Goal: Transaction & Acquisition: Purchase product/service

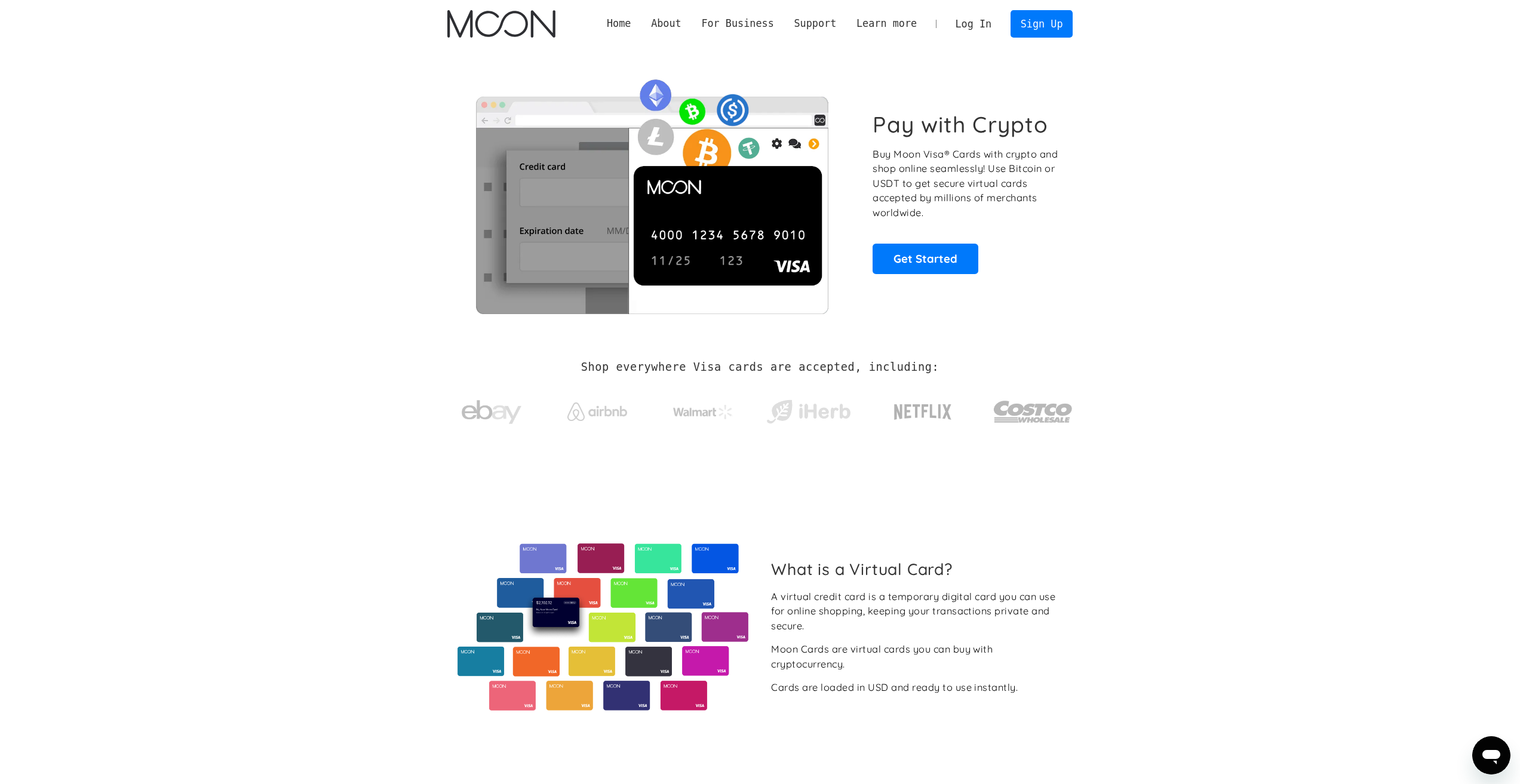
click at [982, 36] on link "Log In" at bounding box center [973, 23] width 56 height 26
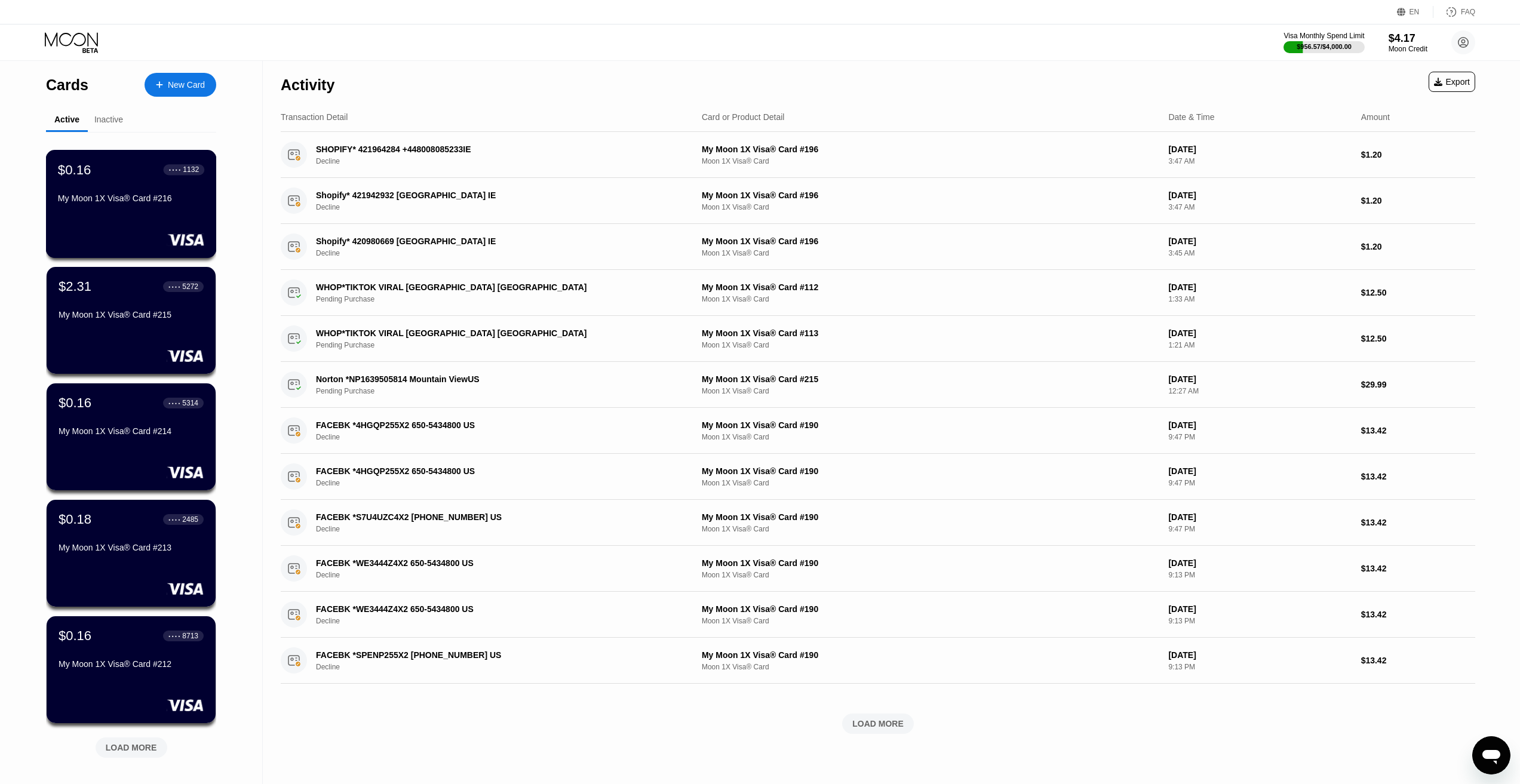
click at [149, 195] on div "$0.16 ● ● ● ● 1132 My Moon 1X Visa® Card #216" at bounding box center [131, 184] width 146 height 46
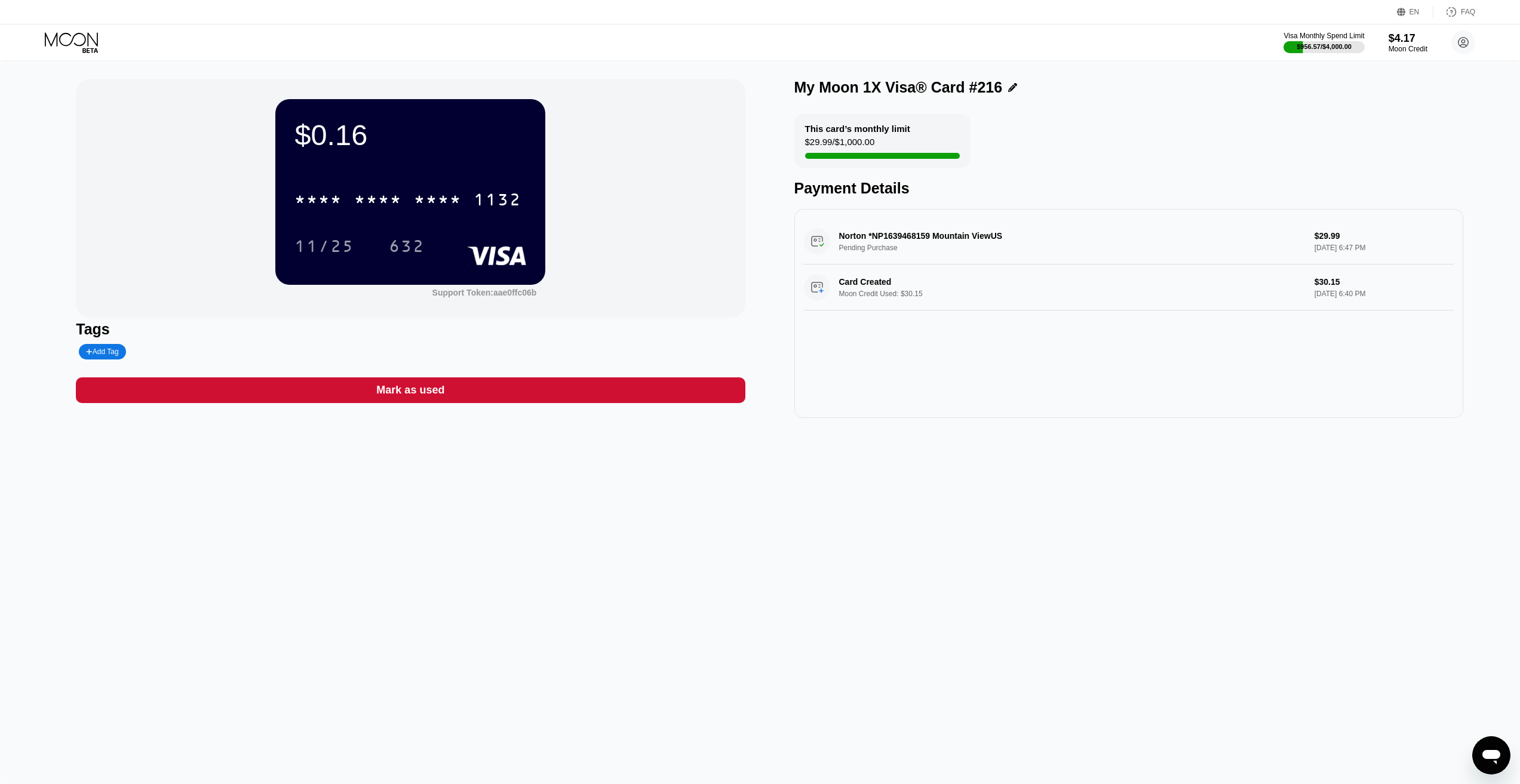
click at [60, 37] on icon at bounding box center [71, 39] width 53 height 14
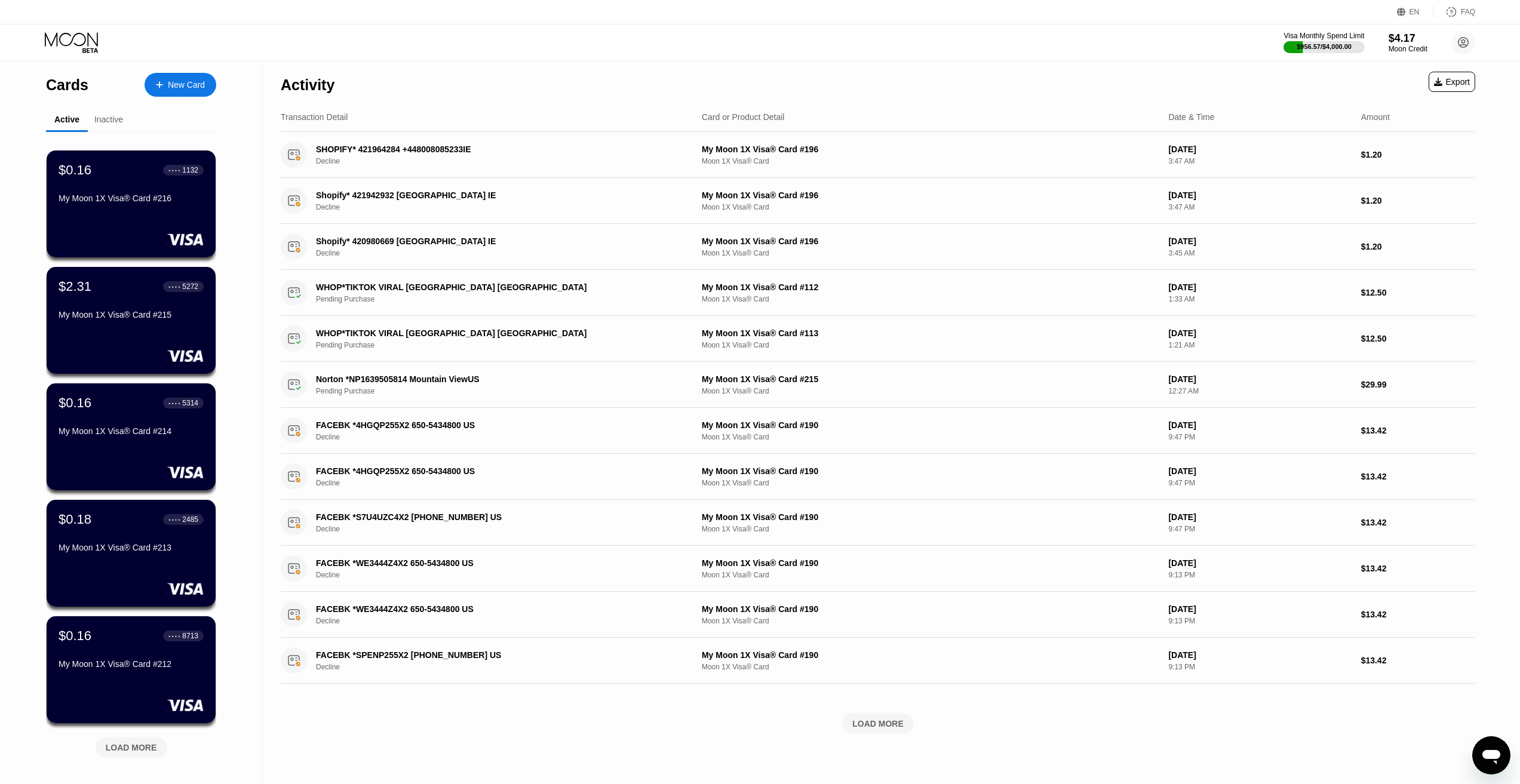
click at [113, 748] on div "LOAD MORE" at bounding box center [131, 748] width 51 height 10
click at [1397, 43] on div "$4.17" at bounding box center [1408, 37] width 40 height 12
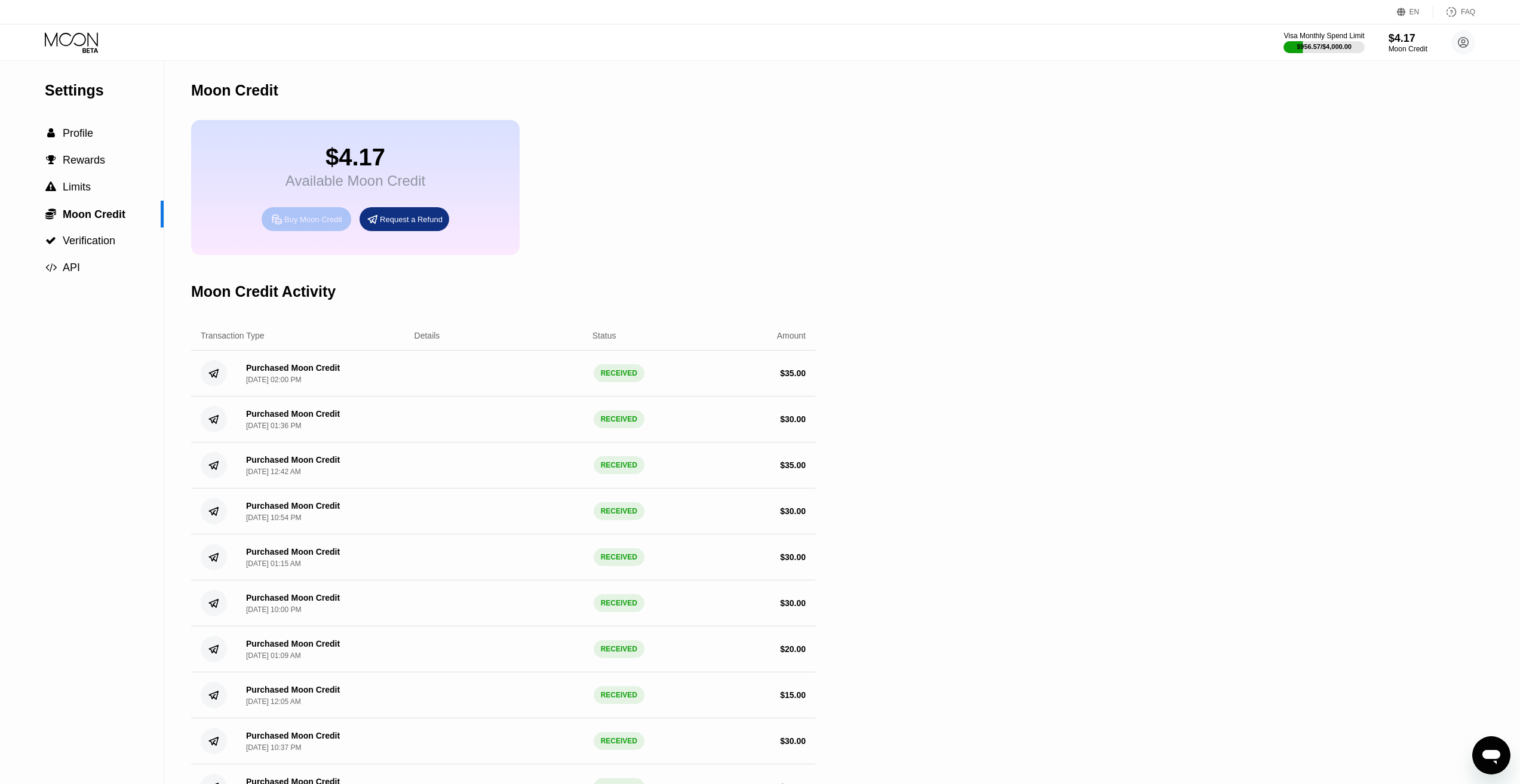
click at [312, 225] on div "Buy Moon Credit" at bounding box center [313, 220] width 58 height 10
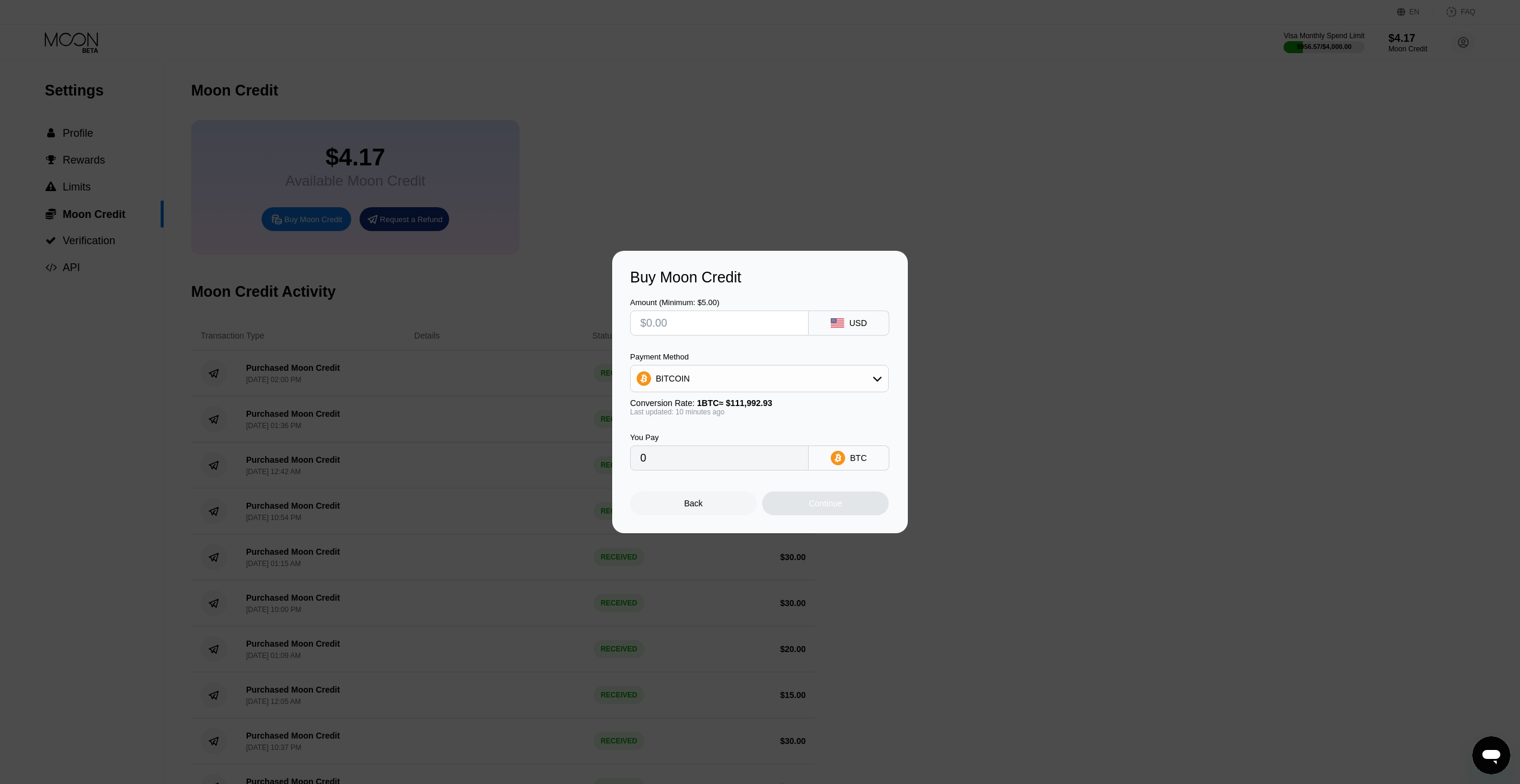
click at [664, 314] on input "text" at bounding box center [719, 323] width 158 height 24
type input "$3"
type input "0.00002677"
type input "$30"
type input "0.00026767"
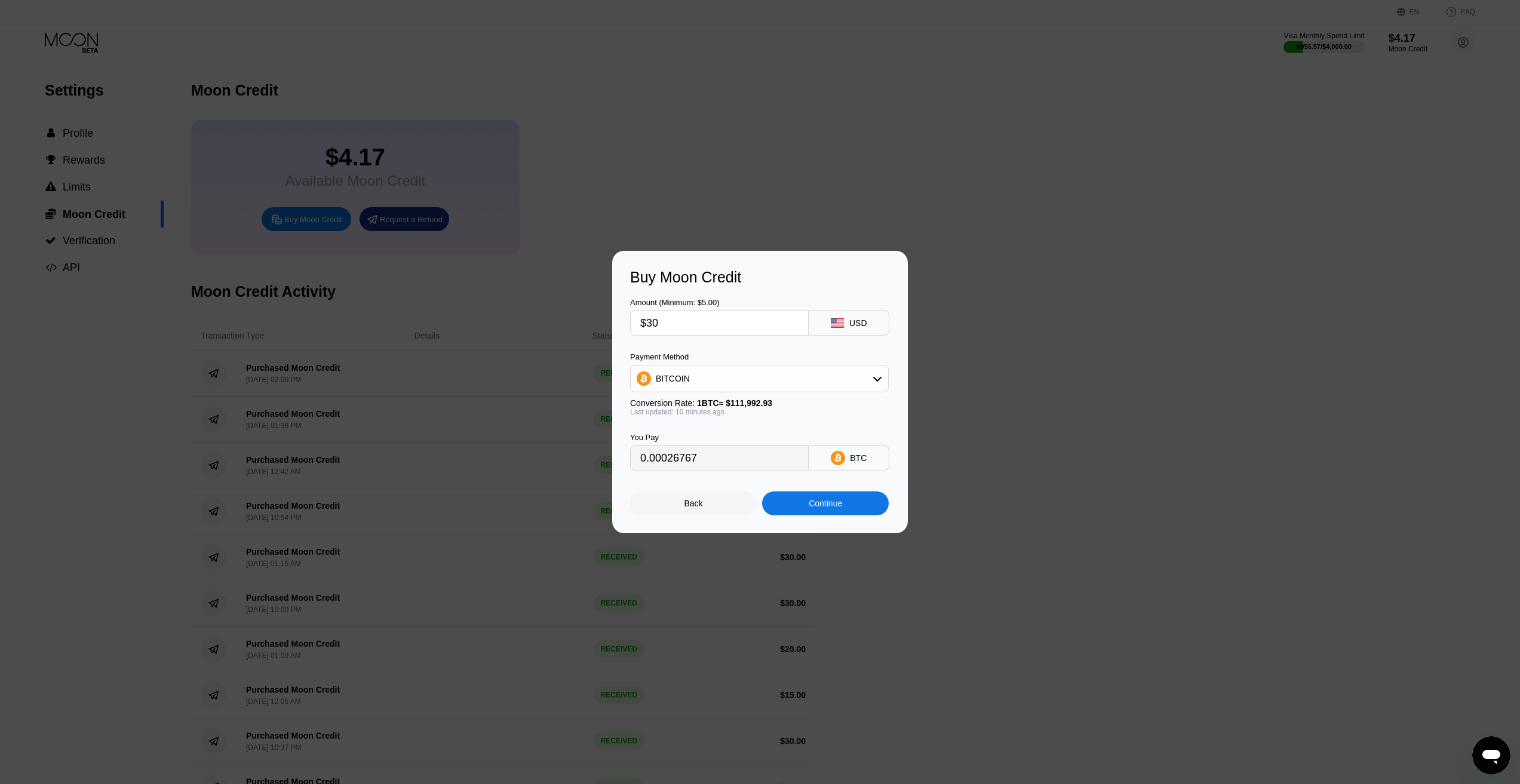
type input "$30"
click at [673, 379] on div "BITCOIN" at bounding box center [672, 378] width 34 height 10
click at [684, 461] on span "USDC on Polygon" at bounding box center [692, 464] width 68 height 10
type input "30.00000000"
click at [813, 502] on div "Continue" at bounding box center [825, 503] width 34 height 10
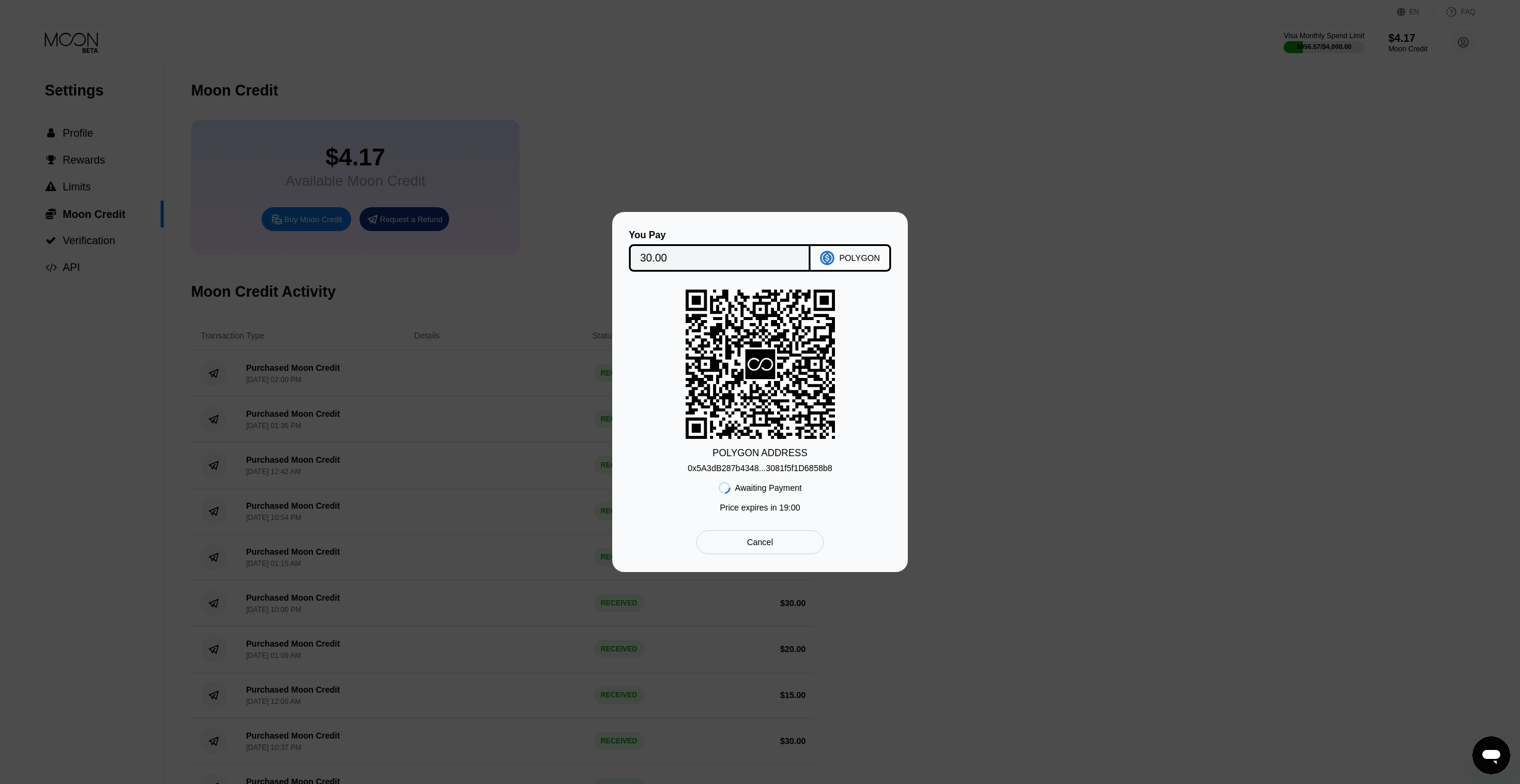
click at [764, 471] on div "0x5A3dB287b4348...3081f5f1D6858b8" at bounding box center [759, 468] width 144 height 10
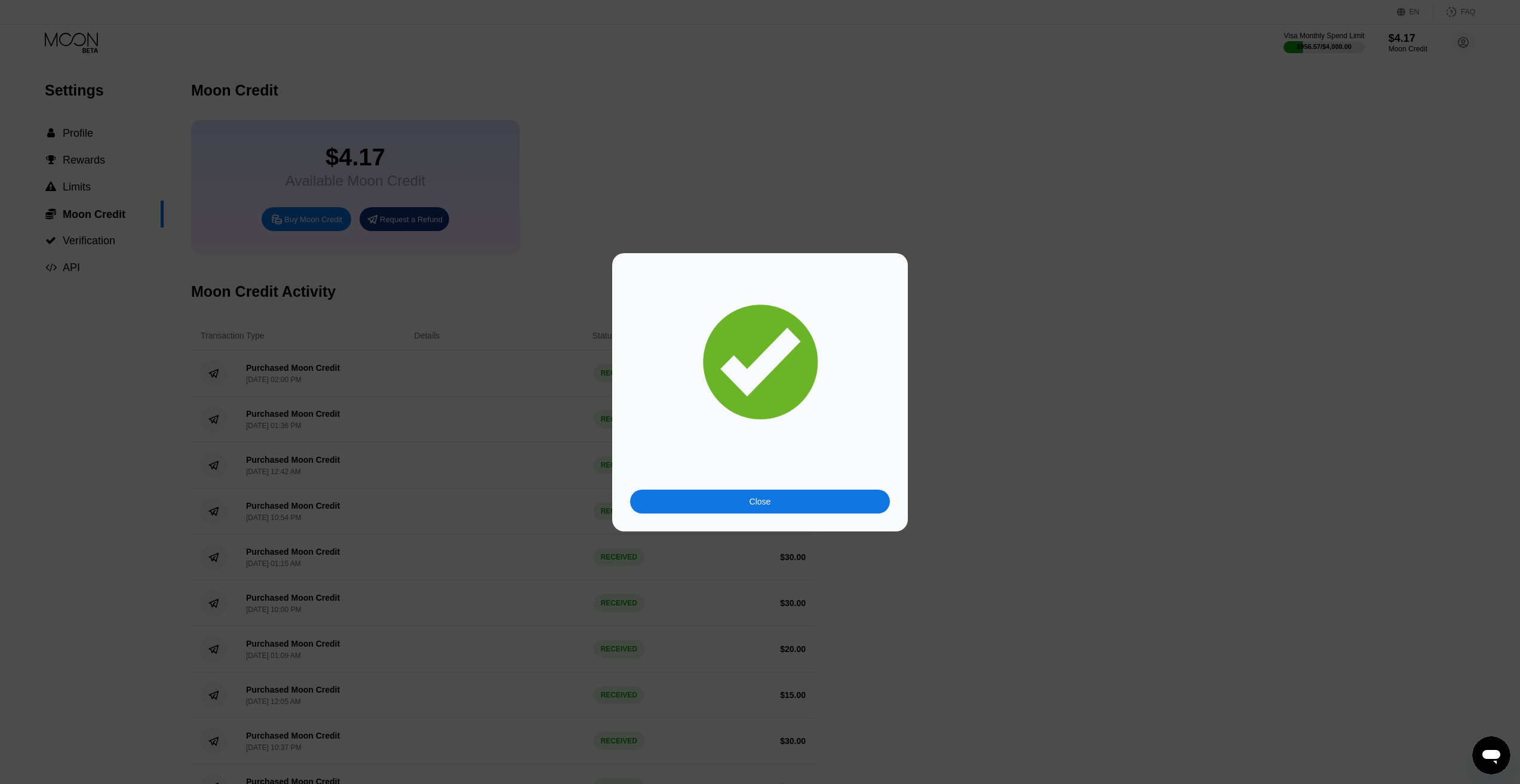
click at [746, 502] on div "Close" at bounding box center [759, 502] width 260 height 24
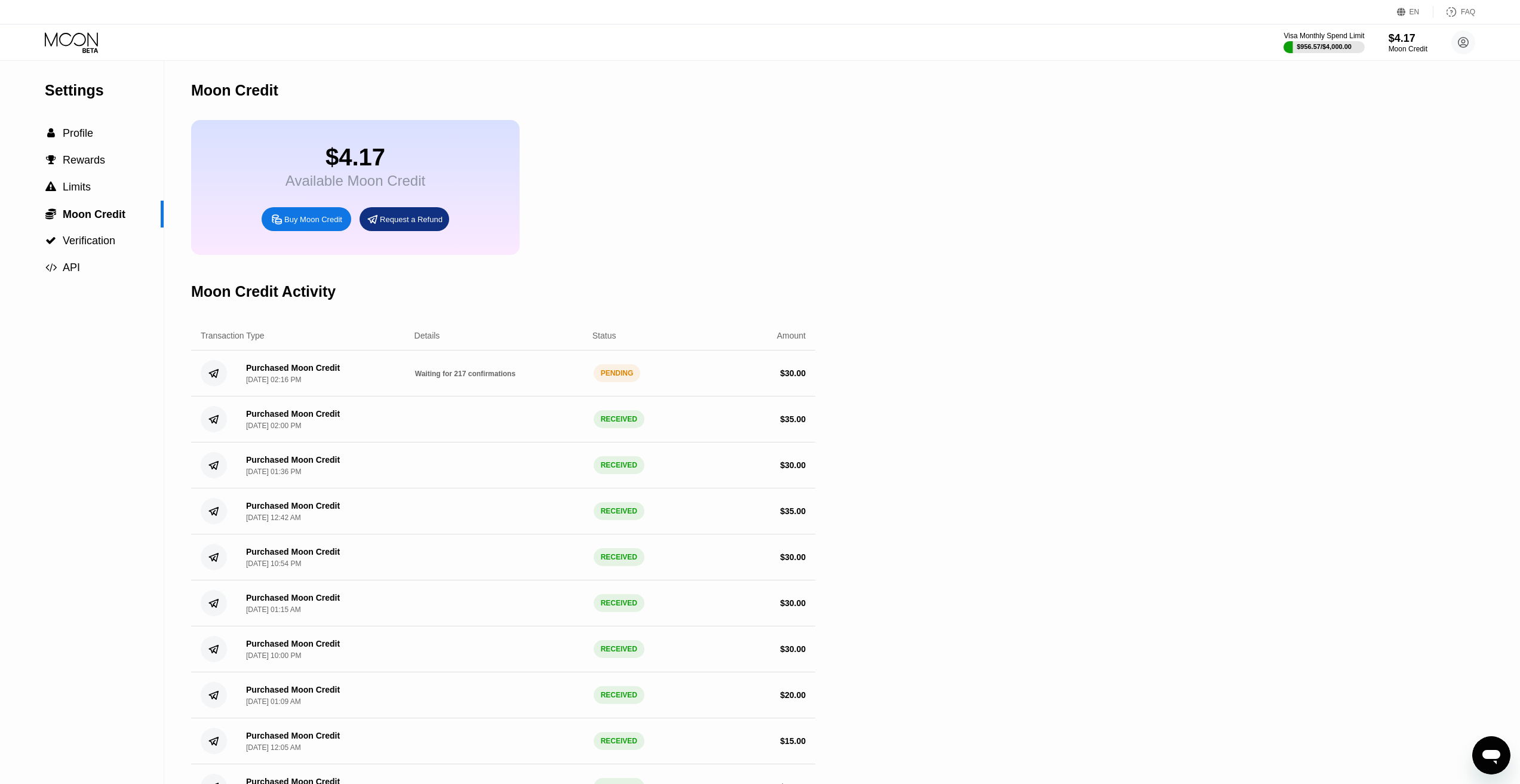
click at [608, 382] on div "PENDING" at bounding box center [617, 372] width 47 height 18
click at [797, 378] on div "$ 30.00" at bounding box center [793, 372] width 26 height 10
click at [792, 378] on div "$ 30.00" at bounding box center [793, 372] width 26 height 10
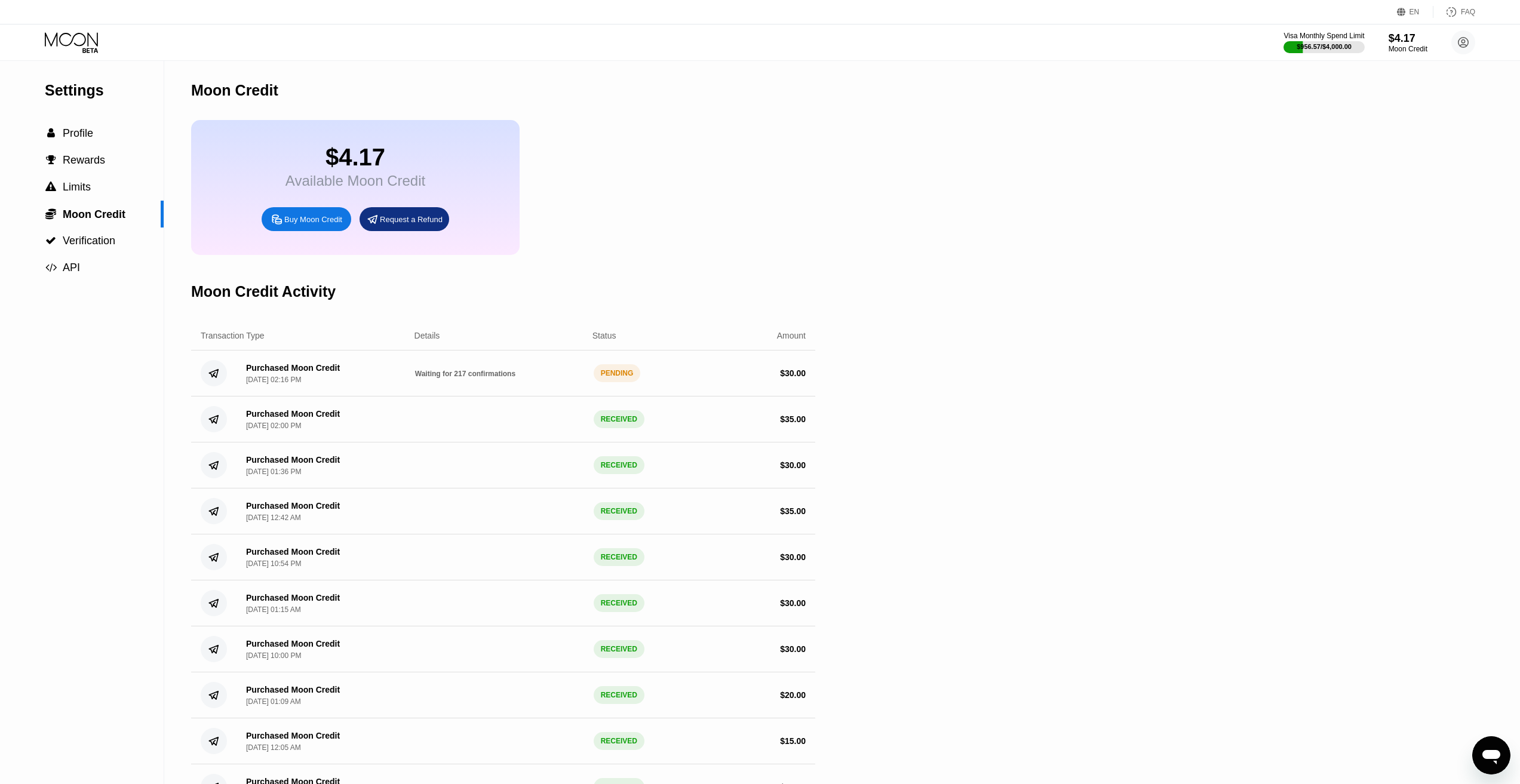
click at [468, 378] on span "Waiting for 217 confirmations" at bounding box center [466, 374] width 101 height 9
click at [295, 372] on div "Purchased Moon Credit" at bounding box center [293, 367] width 94 height 10
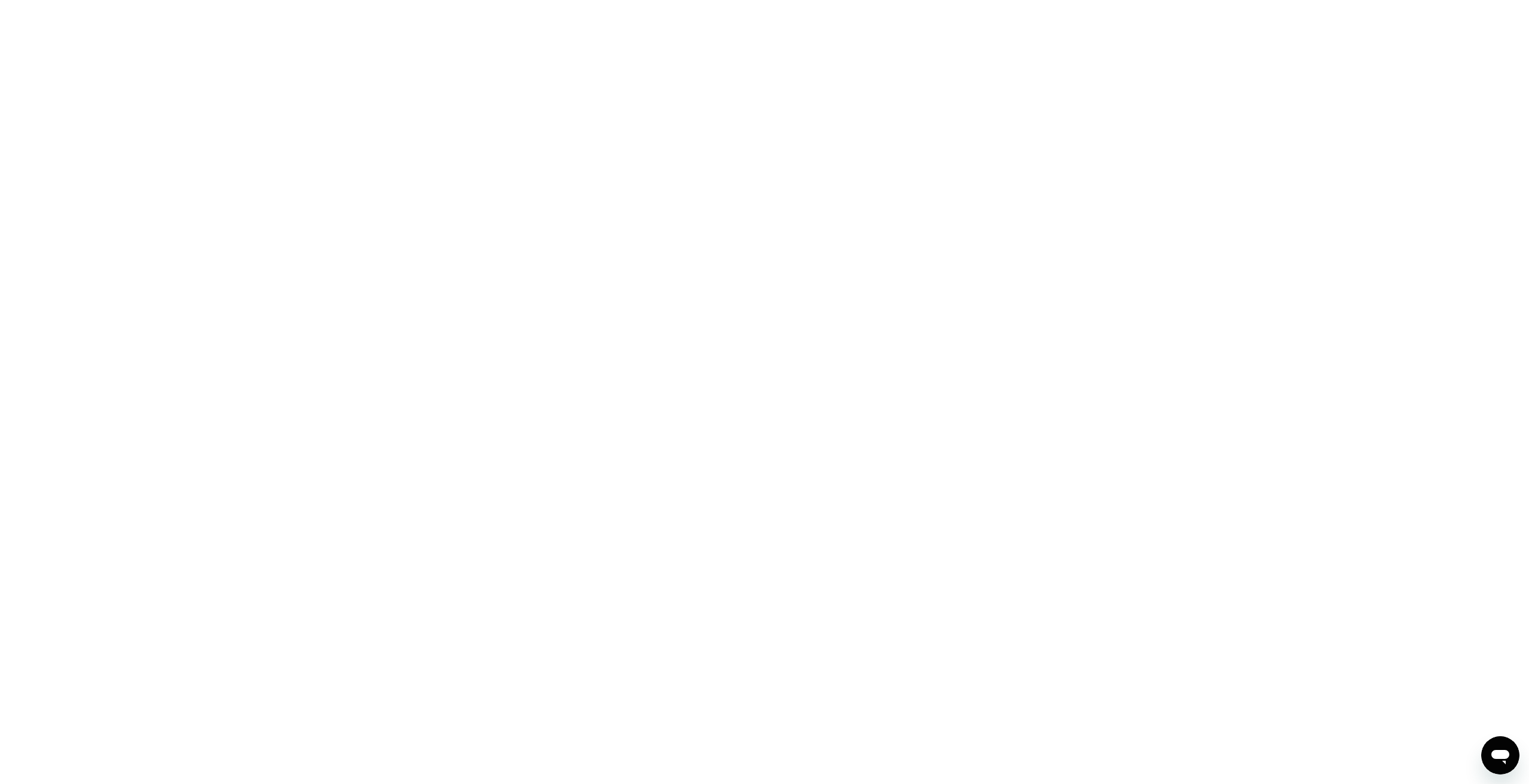
click at [1028, 223] on div at bounding box center [764, 392] width 1529 height 784
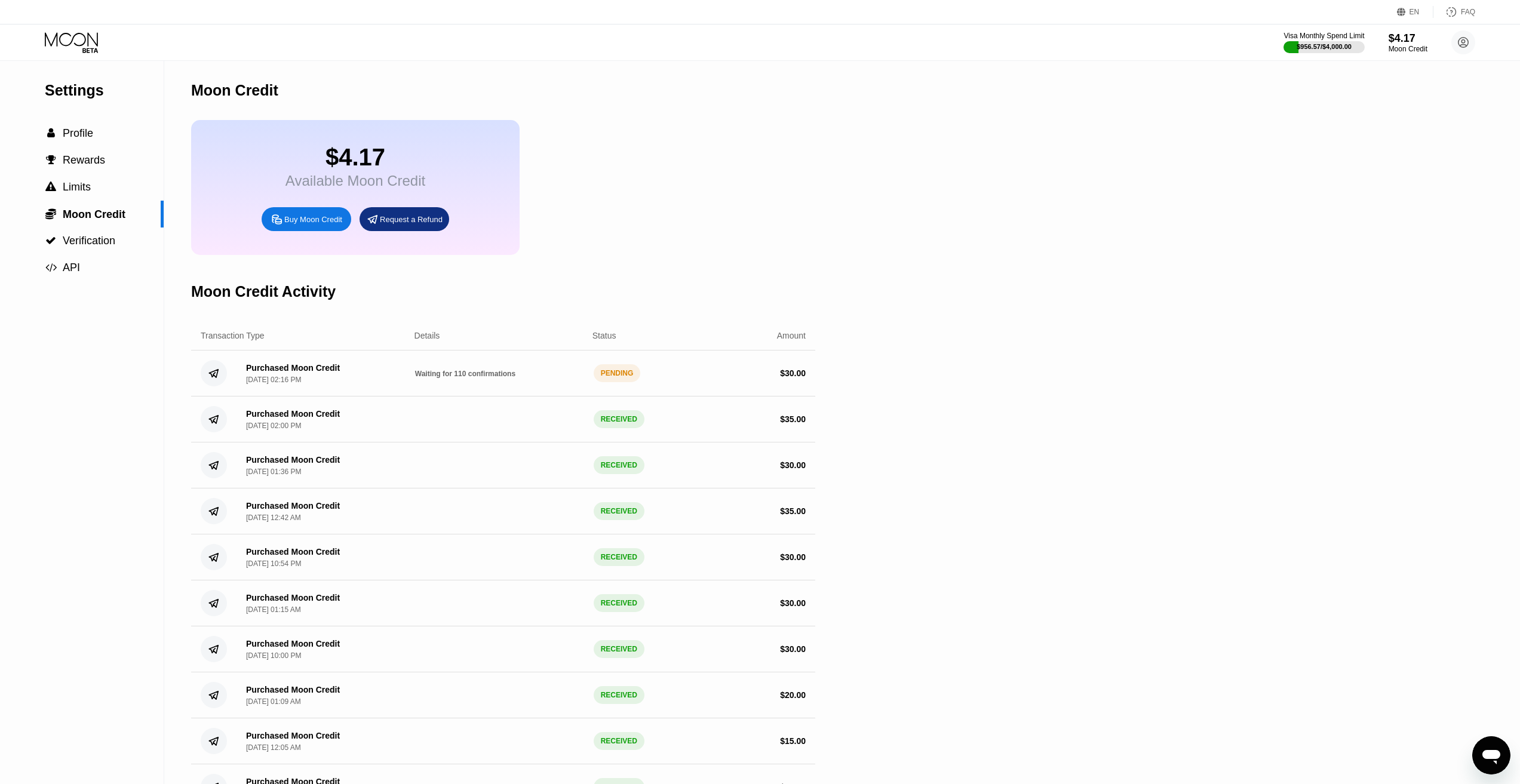
click at [77, 50] on icon at bounding box center [73, 43] width 56 height 21
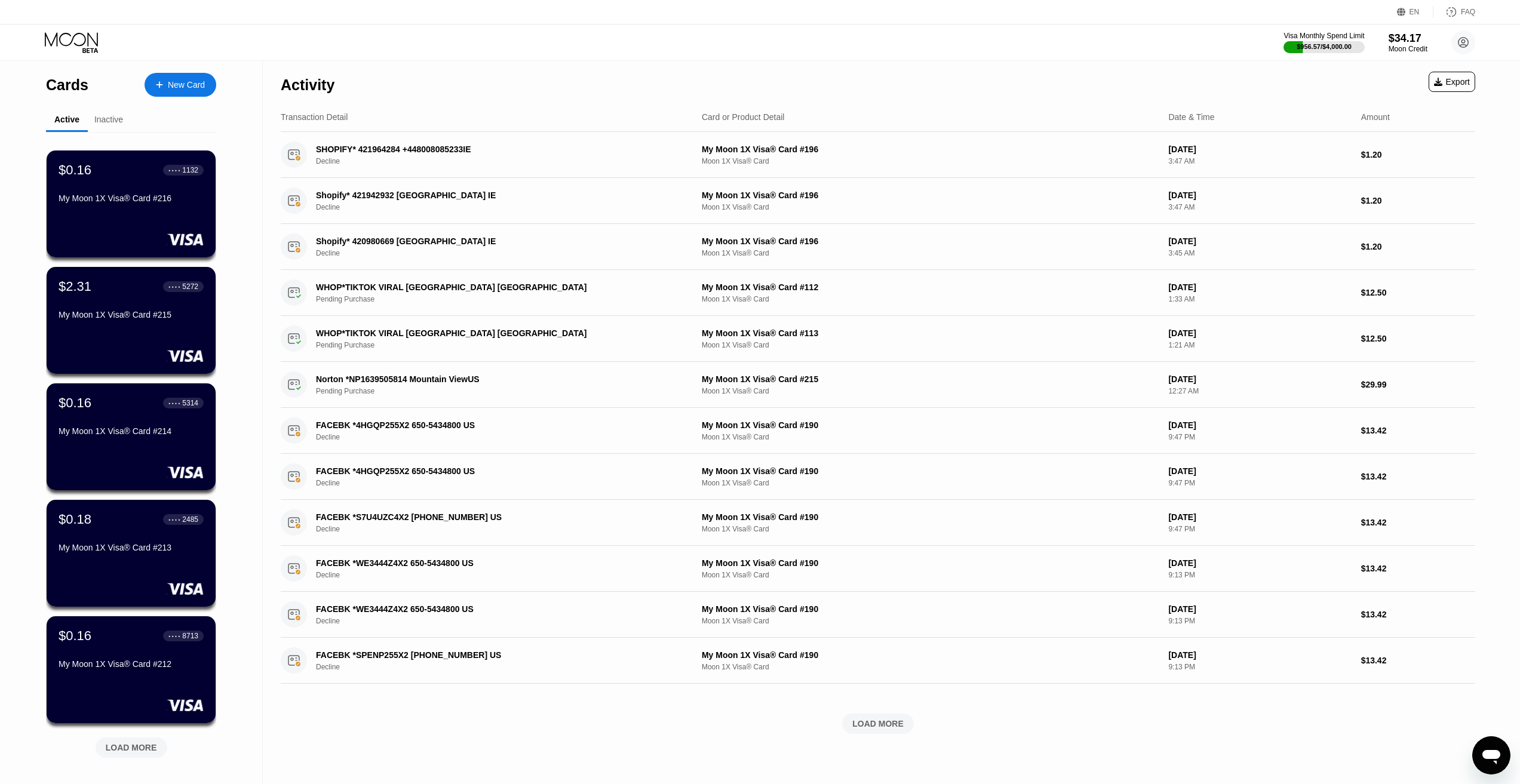
click at [179, 89] on div "New Card" at bounding box center [186, 85] width 37 height 10
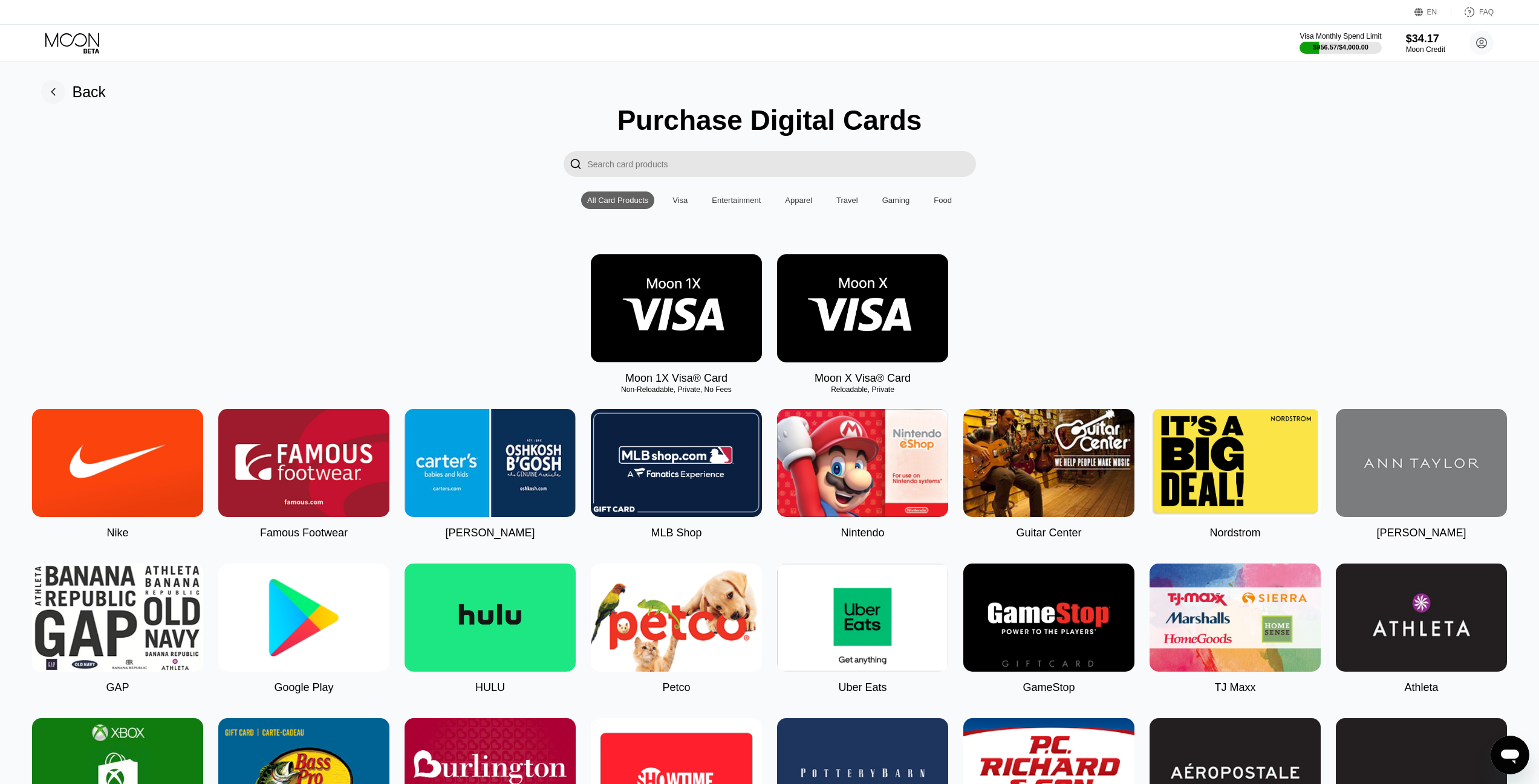
click at [636, 289] on img at bounding box center [676, 308] width 171 height 108
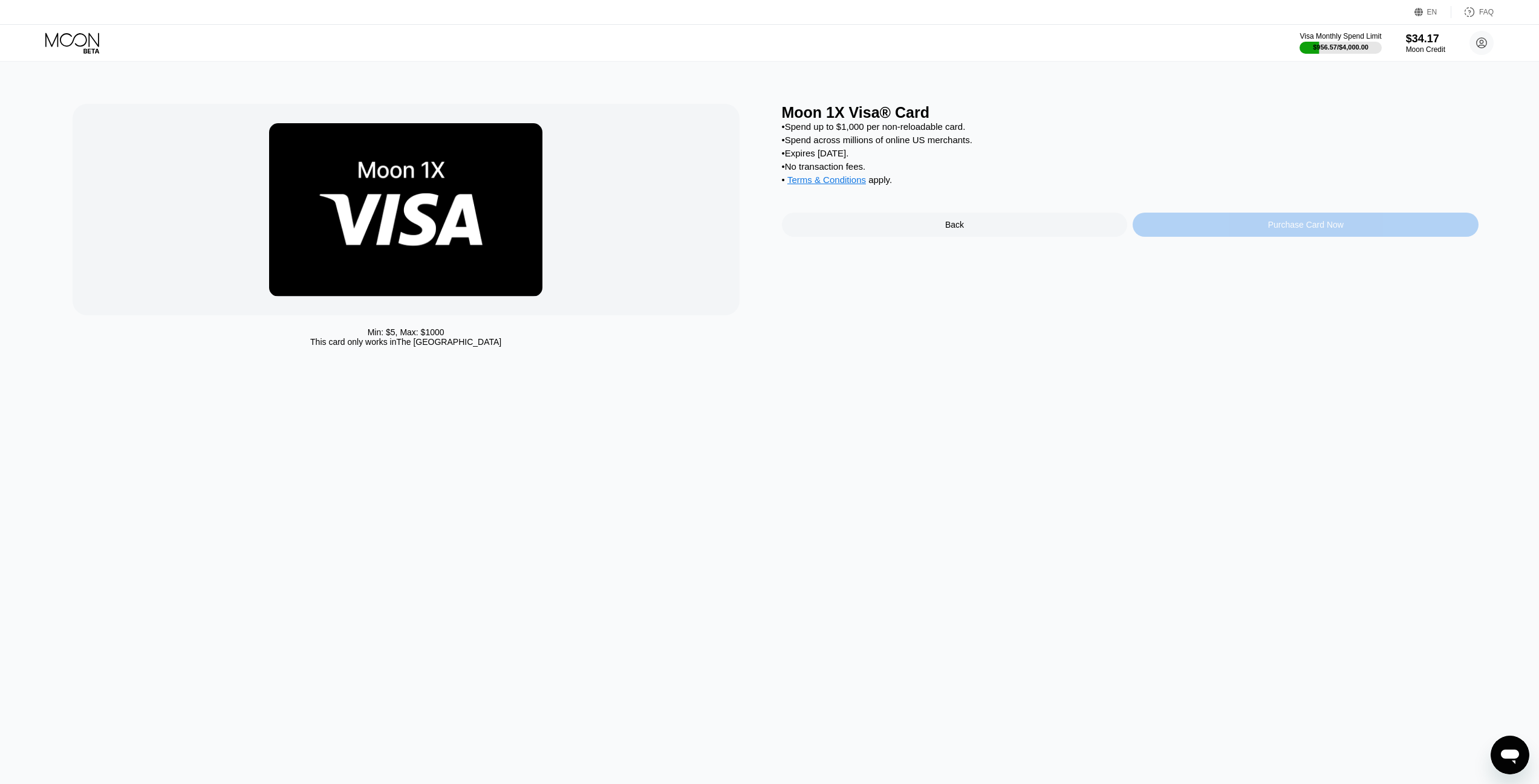
click at [1197, 235] on div "Purchase Card Now" at bounding box center [1305, 225] width 346 height 25
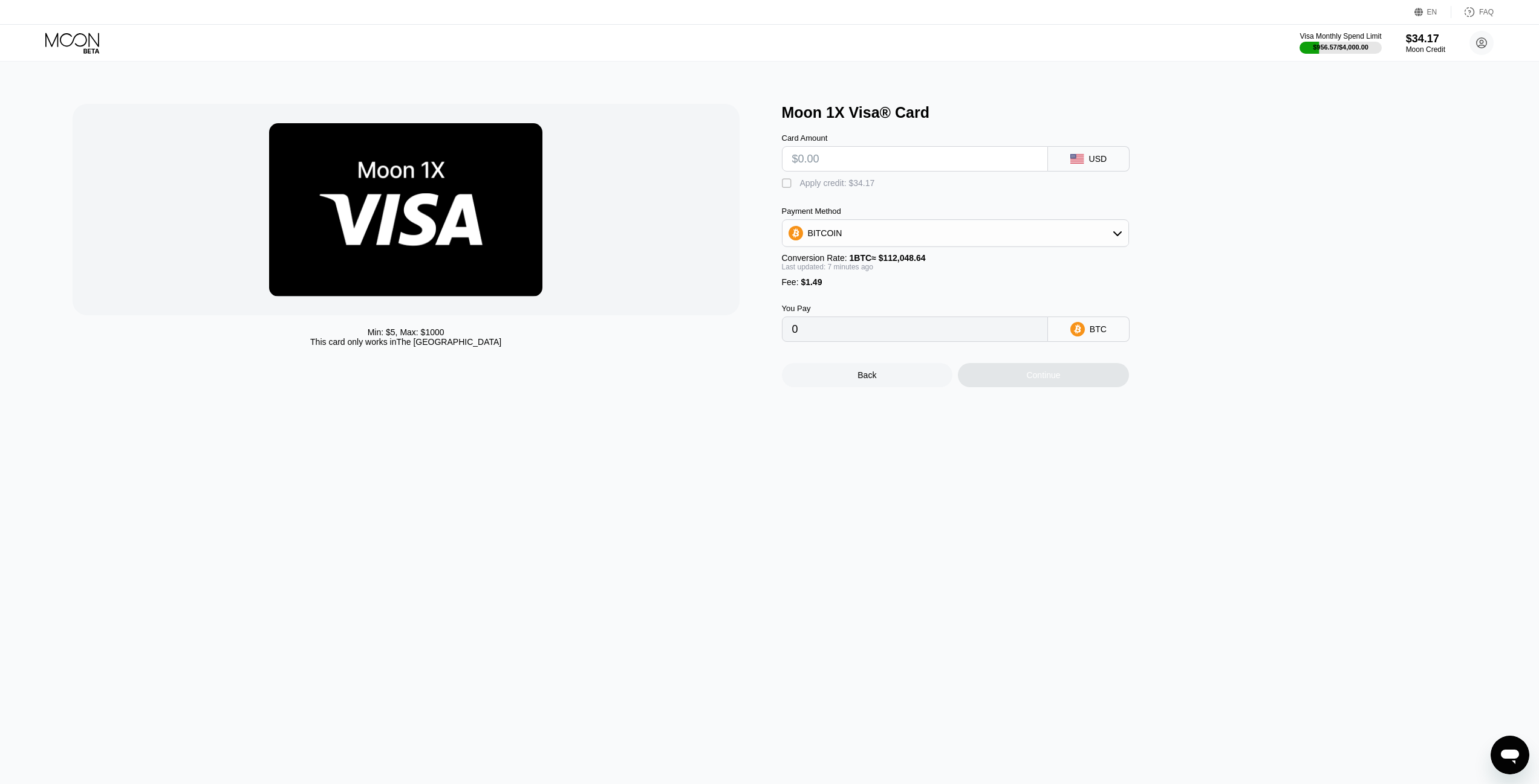
click at [855, 165] on input "text" at bounding box center [915, 159] width 245 height 25
type input "$30"
type input "0.00028102"
type input "$30.1"
type input "0.00028191"
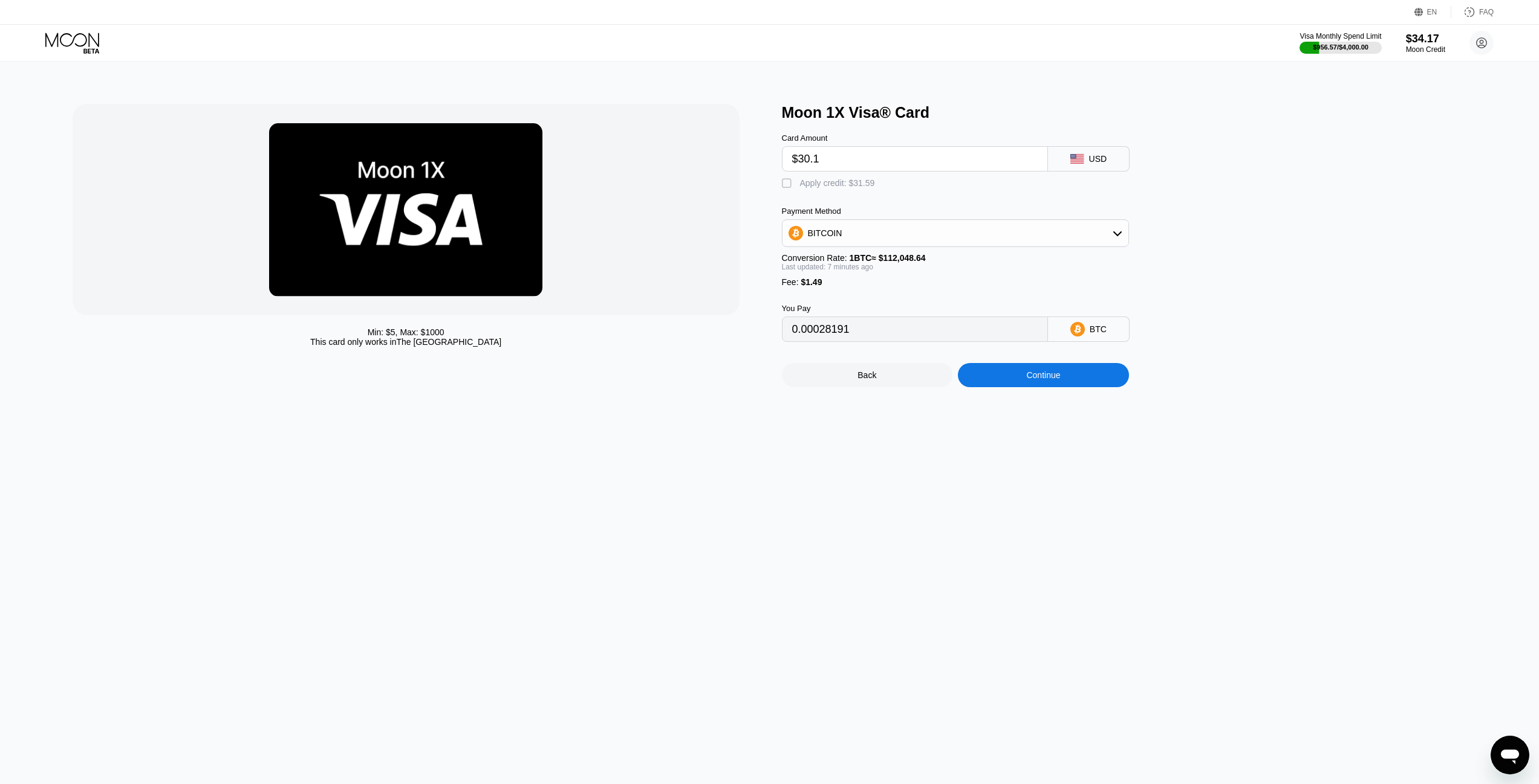
type input "$30.16"
type input "0.00028244"
type input "$30.16"
click at [842, 185] on div "Apply credit: $31.65" at bounding box center [837, 183] width 75 height 10
type input "0"
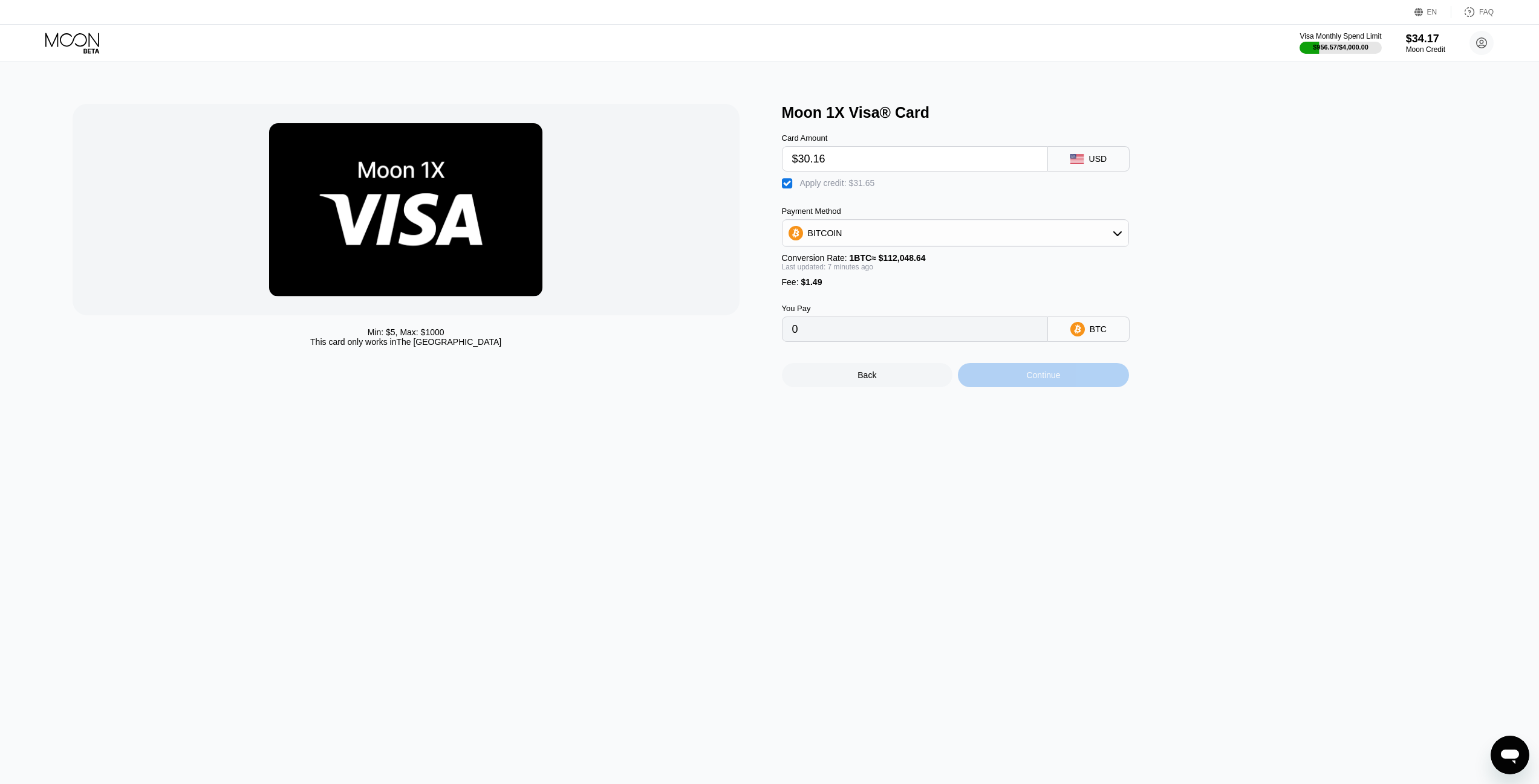
click at [1025, 388] on div "Continue" at bounding box center [1043, 375] width 171 height 25
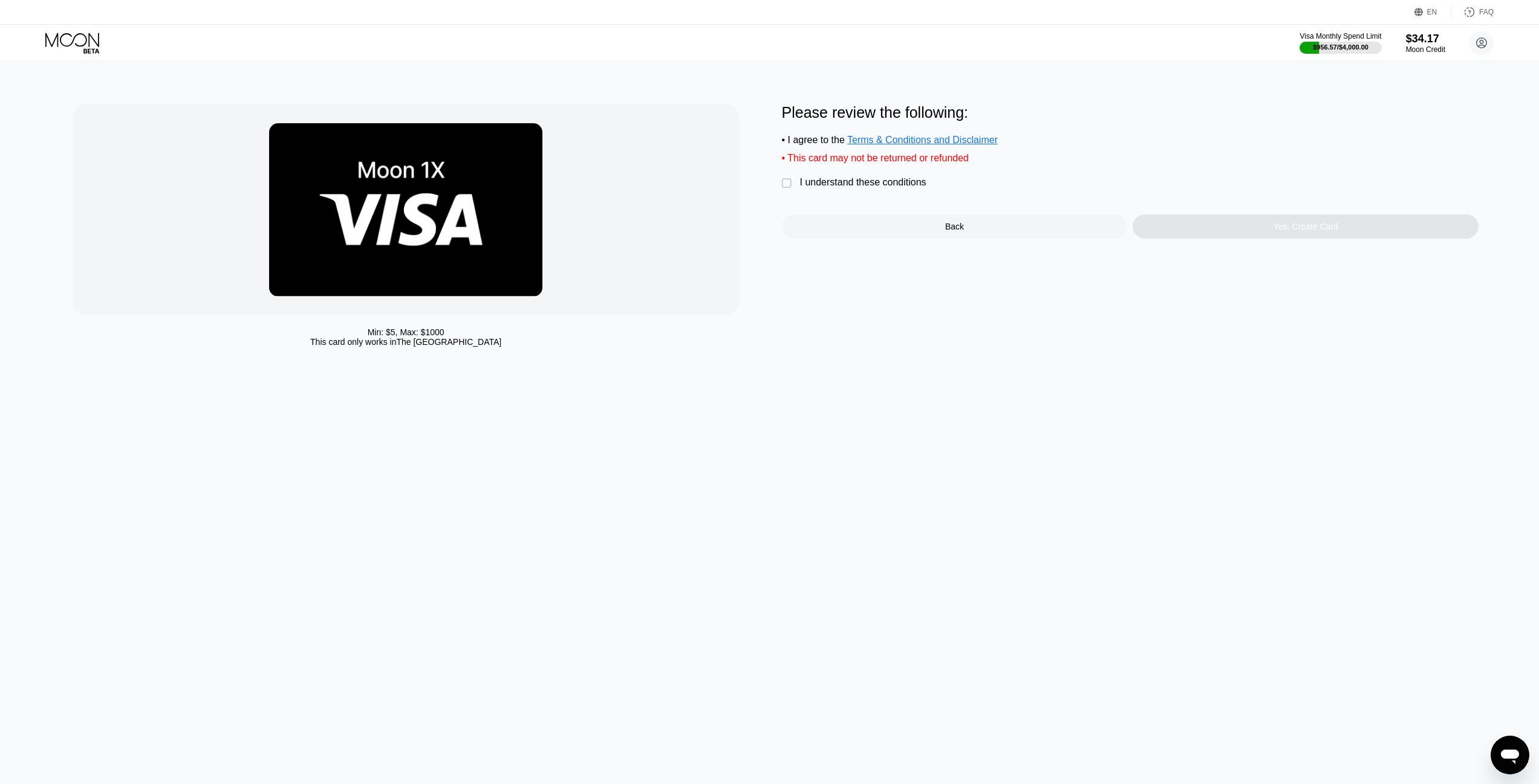
click at [860, 182] on div "Please review the following: • I agree to the Terms & Conditions and Disclaimer…" at bounding box center [1130, 171] width 697 height 134
click at [879, 188] on div "I understand these conditions" at bounding box center [864, 182] width 127 height 11
click at [1207, 235] on div "Yes, Create Card" at bounding box center [1305, 227] width 346 height 25
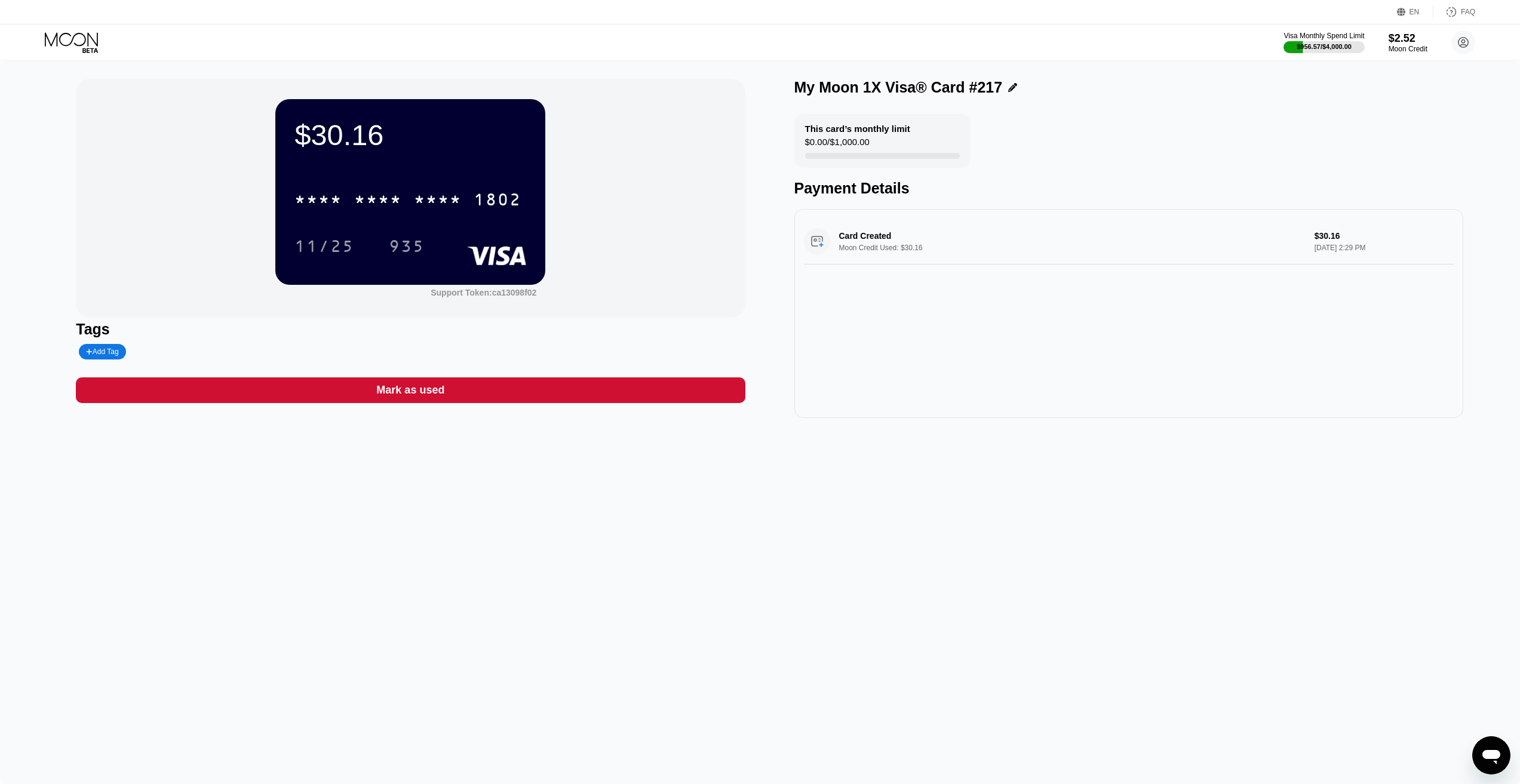
click at [434, 205] on div "* * * *" at bounding box center [437, 201] width 48 height 19
